Goal: Information Seeking & Learning: Learn about a topic

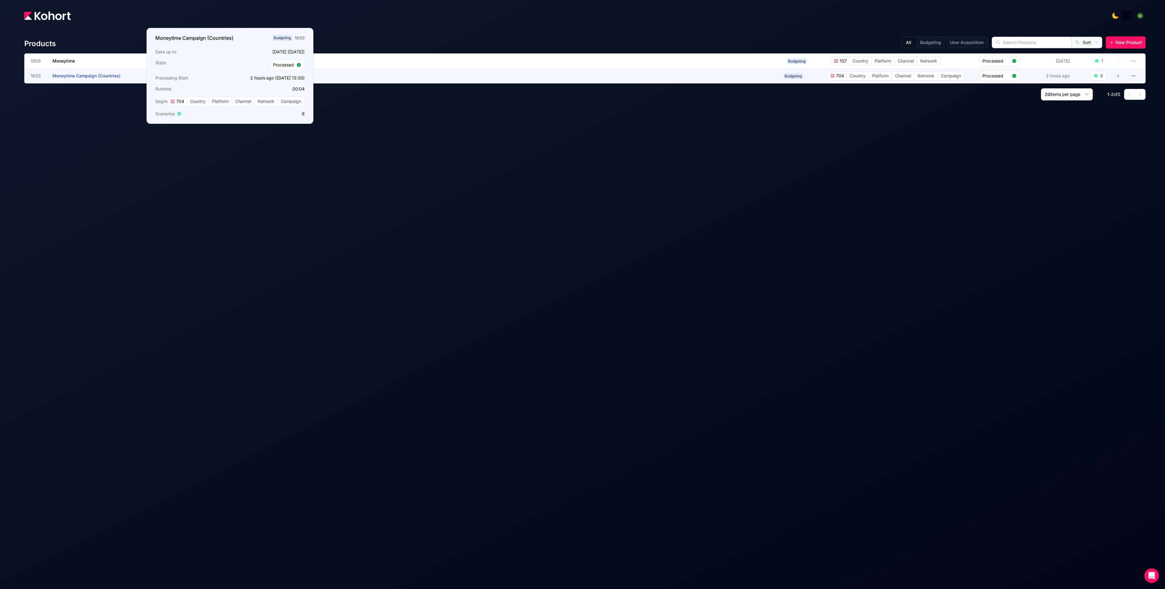
click at [100, 75] on span "Moneytime Campaign (Countries)" at bounding box center [86, 75] width 68 height 5
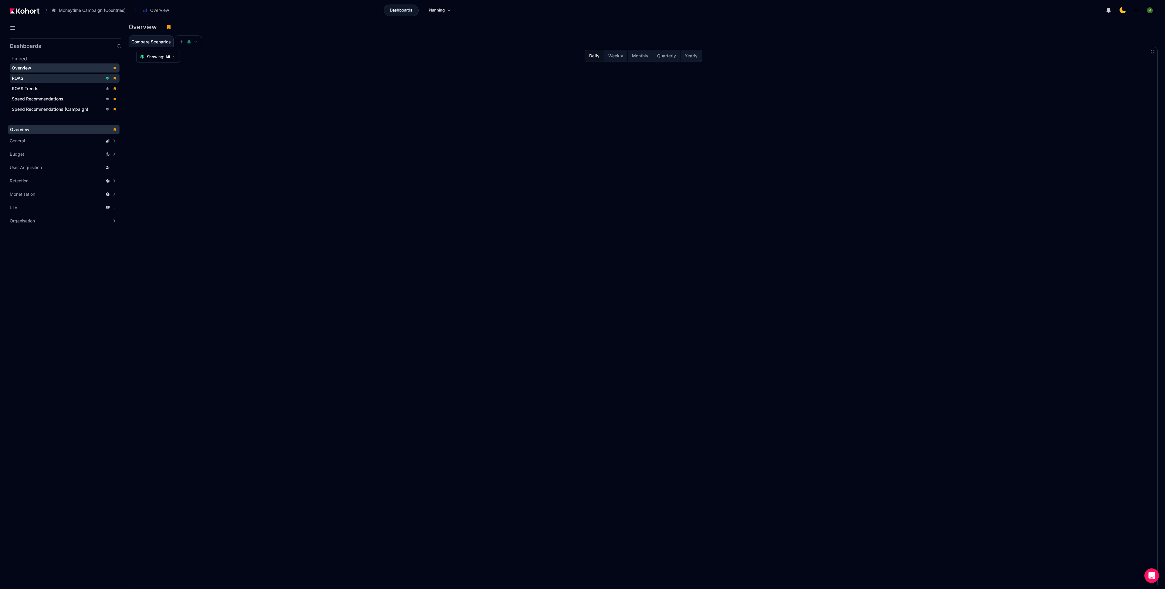
click at [43, 74] on span "ROAS" at bounding box center [65, 78] width 110 height 9
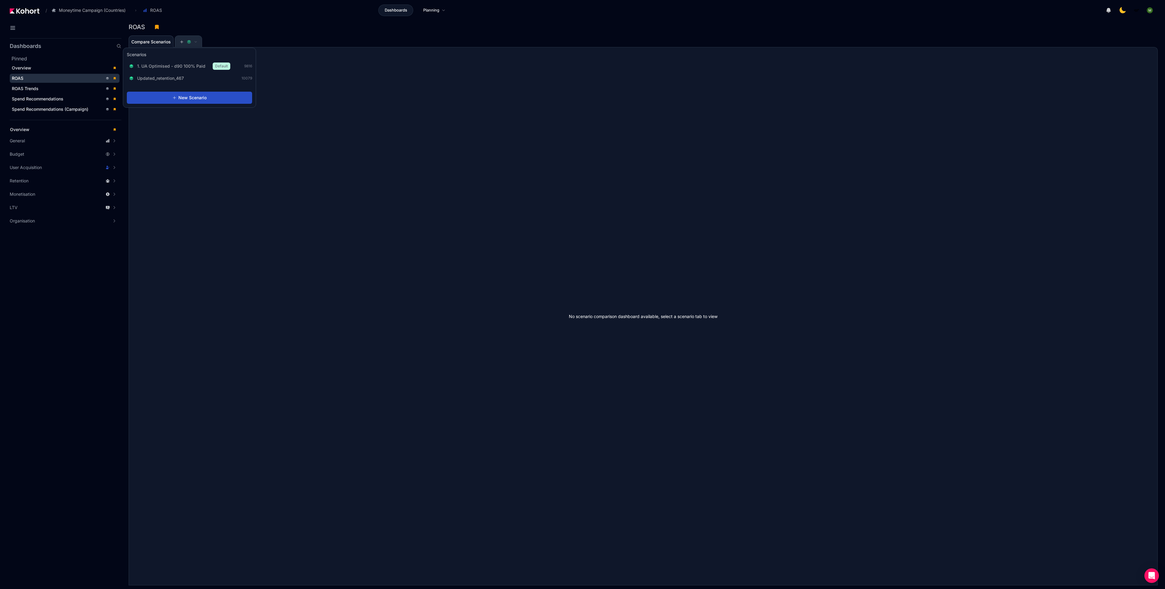
click at [196, 46] on button at bounding box center [188, 42] width 18 height 12
click at [191, 46] on button at bounding box center [188, 42] width 18 height 12
click at [189, 43] on button at bounding box center [188, 42] width 18 height 12
click at [186, 66] on span "1. UA Optimised - d90 100% Paid" at bounding box center [171, 66] width 68 height 6
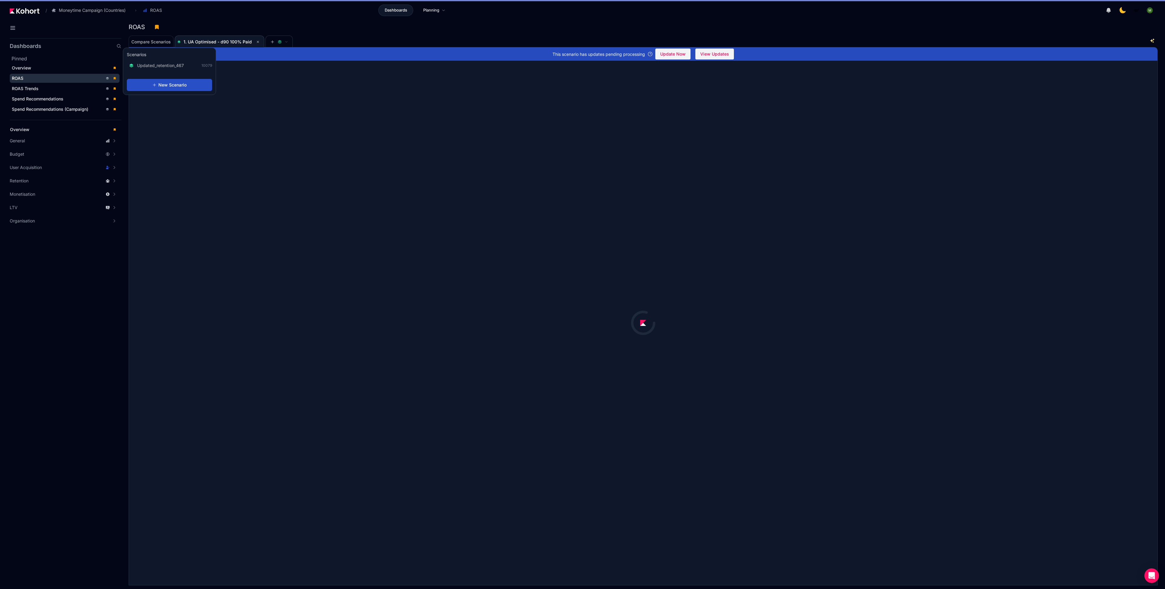
scroll to position [0, 0]
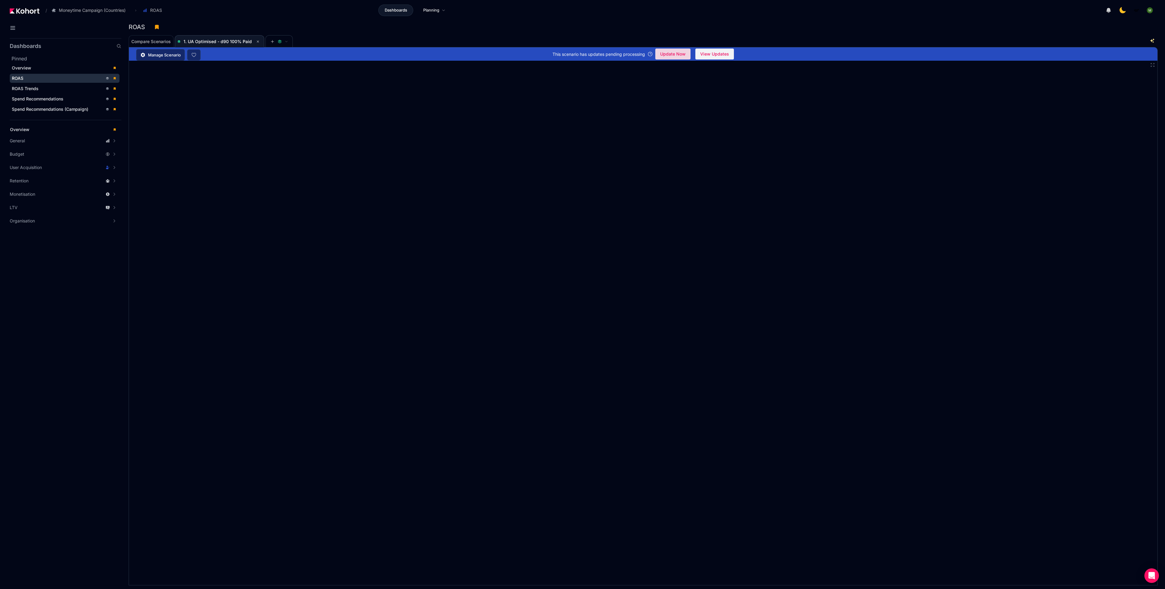
click at [681, 54] on span "Update Now" at bounding box center [672, 53] width 25 height 9
click at [673, 51] on span "Update Now" at bounding box center [672, 53] width 25 height 9
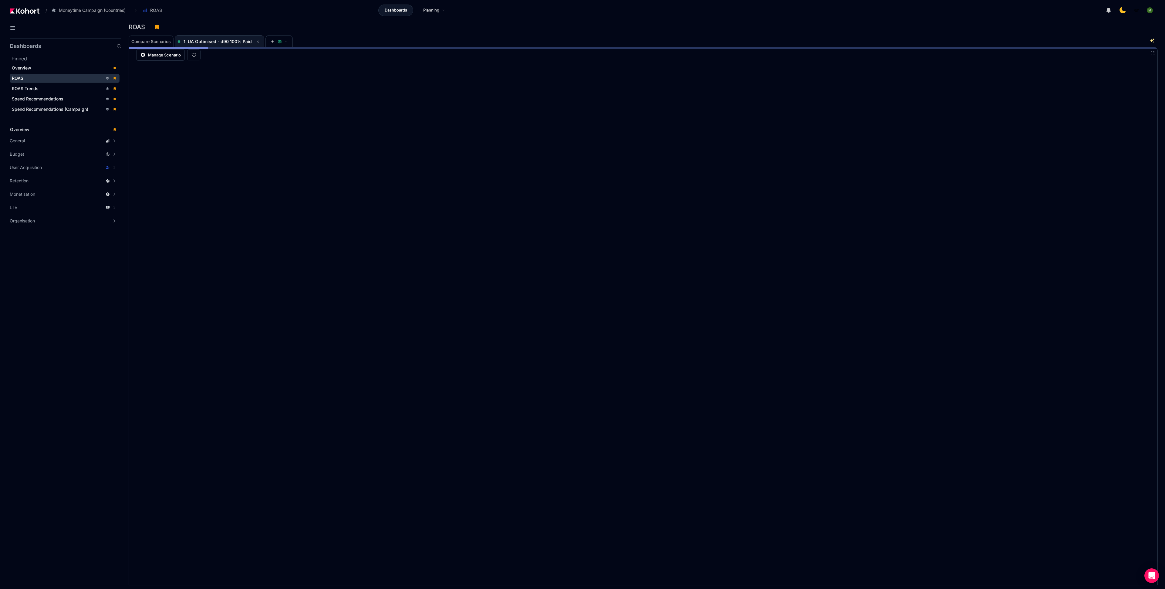
click at [110, 370] on aside "Dashboards Pinned Overview ROAS ROAS Trends Spend Recommendations Spend Recomme…" at bounding box center [60, 312] width 121 height 553
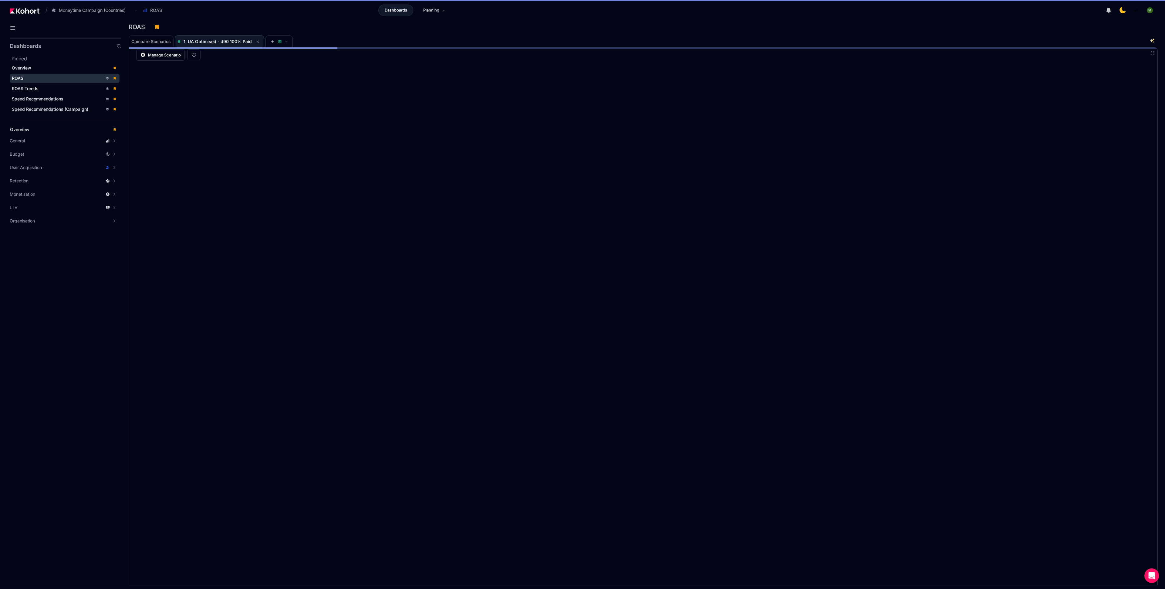
click at [910, 44] on div "Compare Scenarios 1. UA Optimised - d90 100% Paid" at bounding box center [633, 41] width 1009 height 12
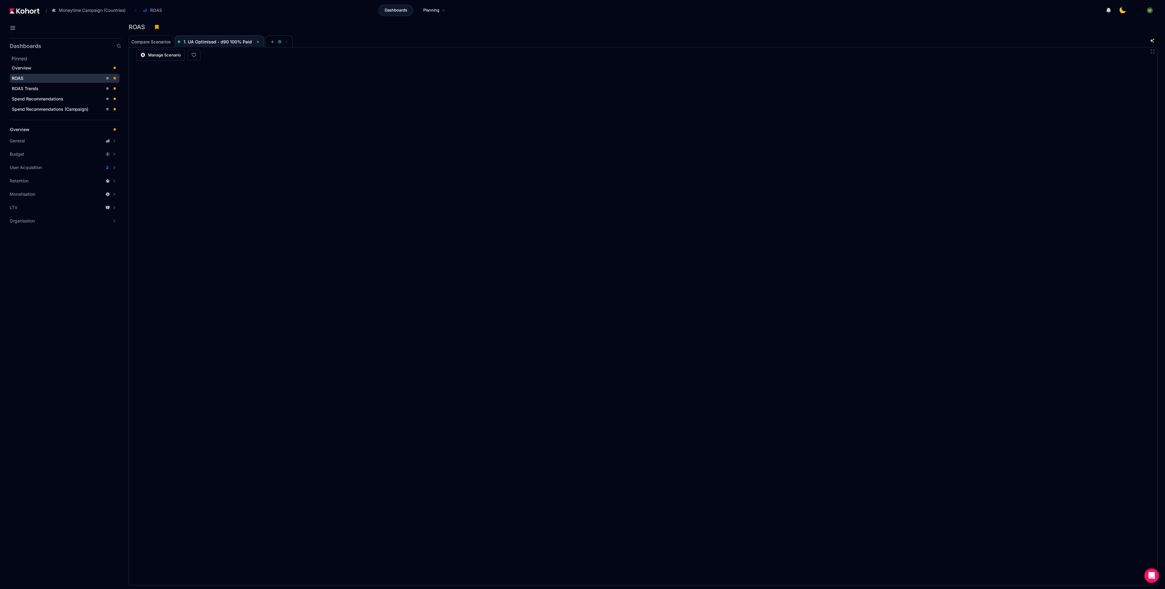
click at [913, 34] on div "ROAS" at bounding box center [643, 28] width 1029 height 13
click at [827, 40] on div "Compare Scenarios 1. UA Optimised - d90 100% Paid" at bounding box center [633, 41] width 1009 height 12
